Goal: Task Accomplishment & Management: Manage account settings

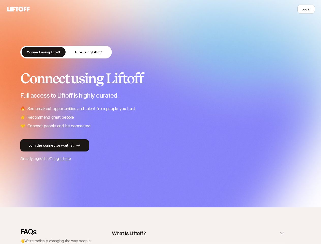
click at [160, 122] on ul "🔥 See breakout opportunities and talent from people you trust ✌️ Recommend grea…" at bounding box center [160, 117] width 280 height 24
click at [18, 9] on icon at bounding box center [18, 9] width 24 height 7
click at [306, 9] on button "Log in" at bounding box center [306, 9] width 18 height 9
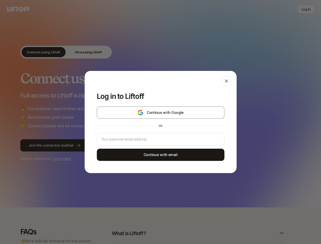
click at [37, 52] on div "Log in to Liftoff Continue with Google or Continue with email" at bounding box center [160, 122] width 321 height 244
click at [82, 52] on div "Log in to Liftoff Continue with Google or Continue with email" at bounding box center [160, 122] width 321 height 244
click at [195, 233] on div "Log in to Liftoff Continue with Google or Continue with email" at bounding box center [160, 122] width 321 height 244
